Goal: Navigation & Orientation: Find specific page/section

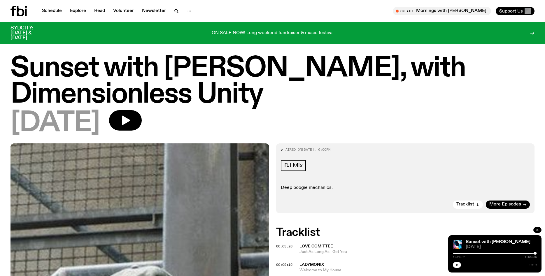
click at [458, 266] on icon "button" at bounding box center [457, 265] width 4 height 4
click at [538, 230] on icon "button" at bounding box center [538, 230] width 2 height 2
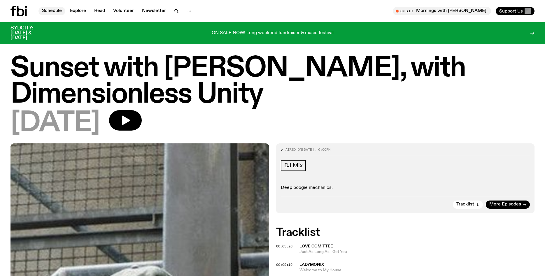
click at [50, 11] on link "Schedule" at bounding box center [52, 11] width 27 height 8
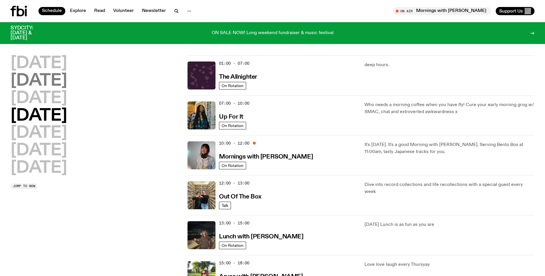
click at [56, 82] on h2 "[DATE]" at bounding box center [39, 81] width 57 height 16
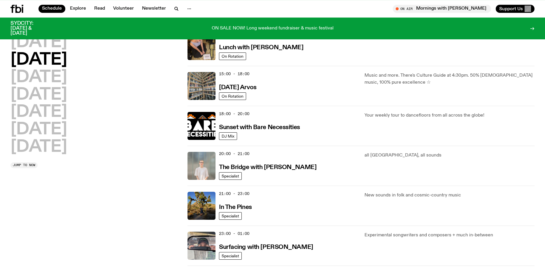
scroll to position [190, 0]
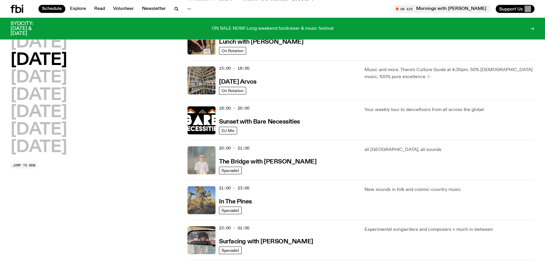
click at [197, 208] on img at bounding box center [202, 200] width 28 height 28
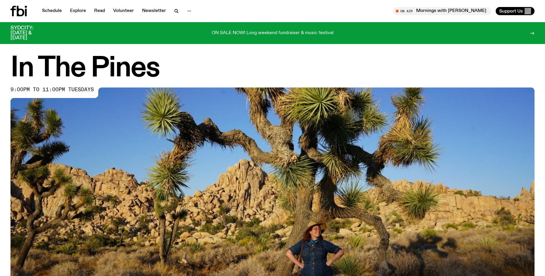
click at [197, 208] on img at bounding box center [273, 235] width 524 height 295
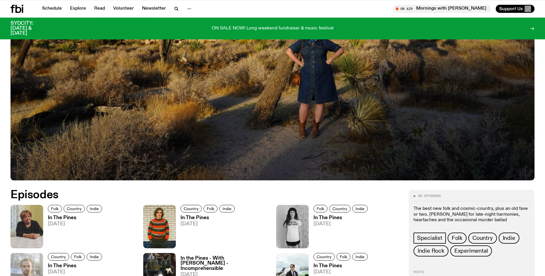
scroll to position [198, 0]
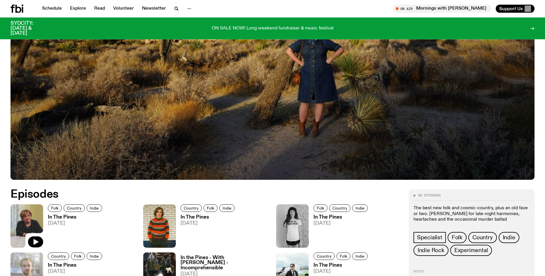
click at [35, 222] on img at bounding box center [27, 225] width 33 height 43
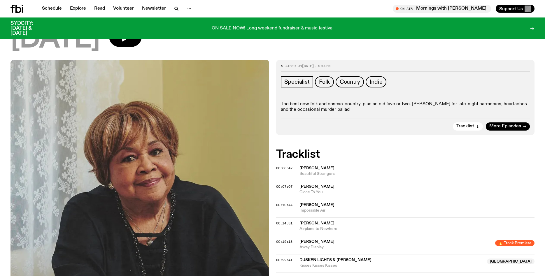
scroll to position [47, 0]
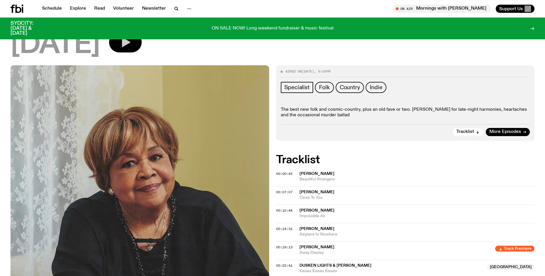
click at [142, 42] on button "button" at bounding box center [125, 42] width 33 height 20
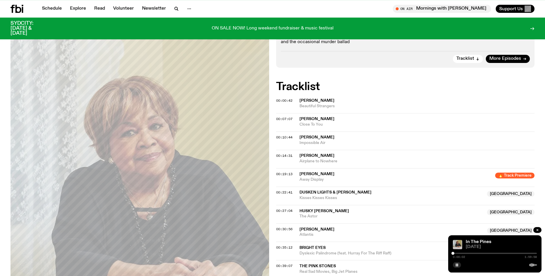
scroll to position [121, 0]
click at [455, 254] on div at bounding box center [495, 253] width 84 height 1
click at [457, 254] on div at bounding box center [495, 253] width 84 height 1
click at [459, 254] on div at bounding box center [495, 253] width 84 height 1
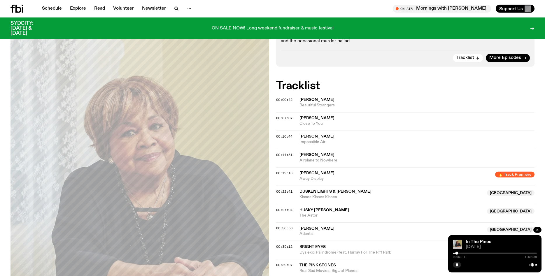
click at [459, 254] on div at bounding box center [495, 253] width 84 height 1
click at [460, 254] on div at bounding box center [495, 253] width 84 height 1
click at [462, 253] on div at bounding box center [495, 253] width 84 height 1
click at [471, 253] on div at bounding box center [495, 253] width 84 height 1
click at [473, 253] on div at bounding box center [495, 253] width 84 height 1
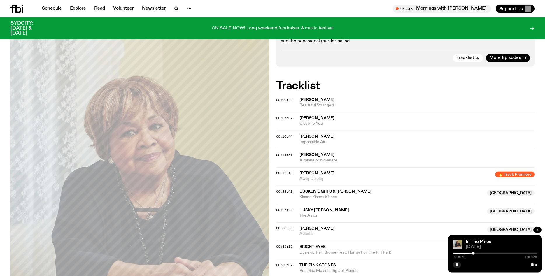
click at [475, 253] on div at bounding box center [495, 253] width 84 height 1
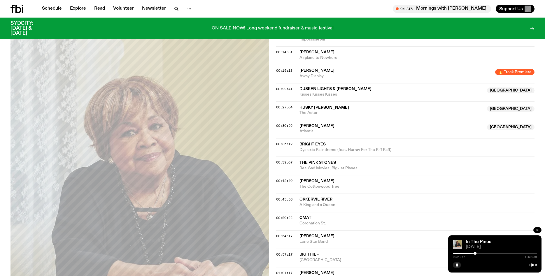
scroll to position [225, 0]
click at [478, 253] on div at bounding box center [495, 253] width 84 height 1
click at [482, 253] on div at bounding box center [495, 253] width 84 height 1
click at [485, 254] on div at bounding box center [495, 253] width 84 height 1
click at [488, 254] on div at bounding box center [495, 253] width 84 height 1
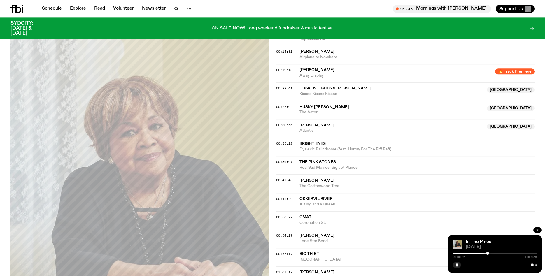
click at [489, 254] on div at bounding box center [495, 253] width 84 height 1
click at [491, 254] on div at bounding box center [490, 253] width 3 height 3
click at [492, 254] on div at bounding box center [491, 253] width 3 height 3
click at [494, 253] on div at bounding box center [495, 253] width 84 height 1
click at [495, 253] on div at bounding box center [495, 253] width 84 height 1
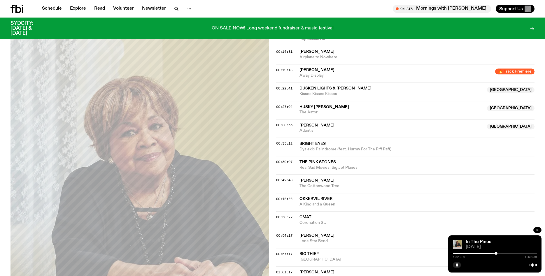
click at [496, 253] on div at bounding box center [496, 253] width 3 height 3
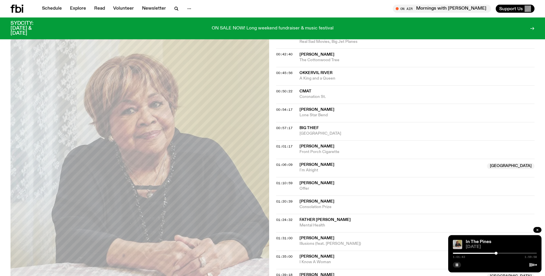
scroll to position [385, 0]
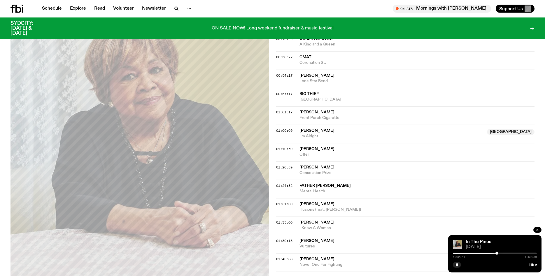
click at [497, 254] on div at bounding box center [497, 253] width 3 height 3
click at [499, 254] on div at bounding box center [495, 253] width 84 height 1
click at [499, 254] on div at bounding box center [499, 253] width 3 height 3
click at [501, 254] on div at bounding box center [495, 253] width 84 height 1
click at [503, 254] on div at bounding box center [495, 253] width 84 height 1
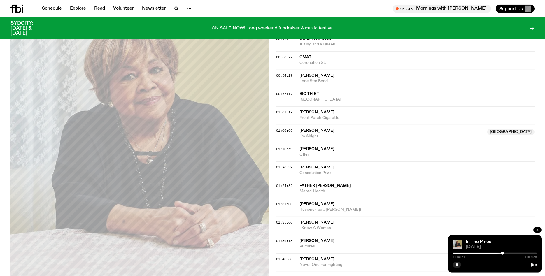
click at [505, 254] on div at bounding box center [495, 253] width 84 height 1
click at [507, 254] on div at bounding box center [495, 253] width 84 height 1
click at [509, 254] on div at bounding box center [495, 253] width 84 height 1
click at [510, 253] on div at bounding box center [495, 253] width 84 height 1
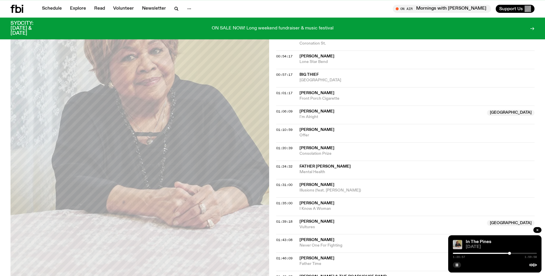
scroll to position [406, 0]
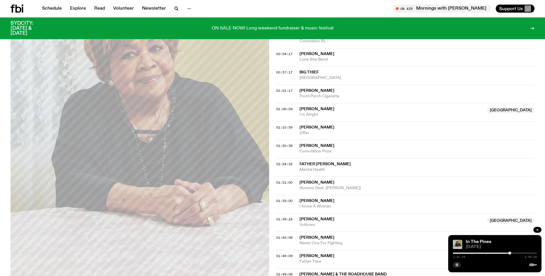
click at [458, 266] on rect "button" at bounding box center [457, 265] width 1 height 3
